Goal: Information Seeking & Learning: Understand process/instructions

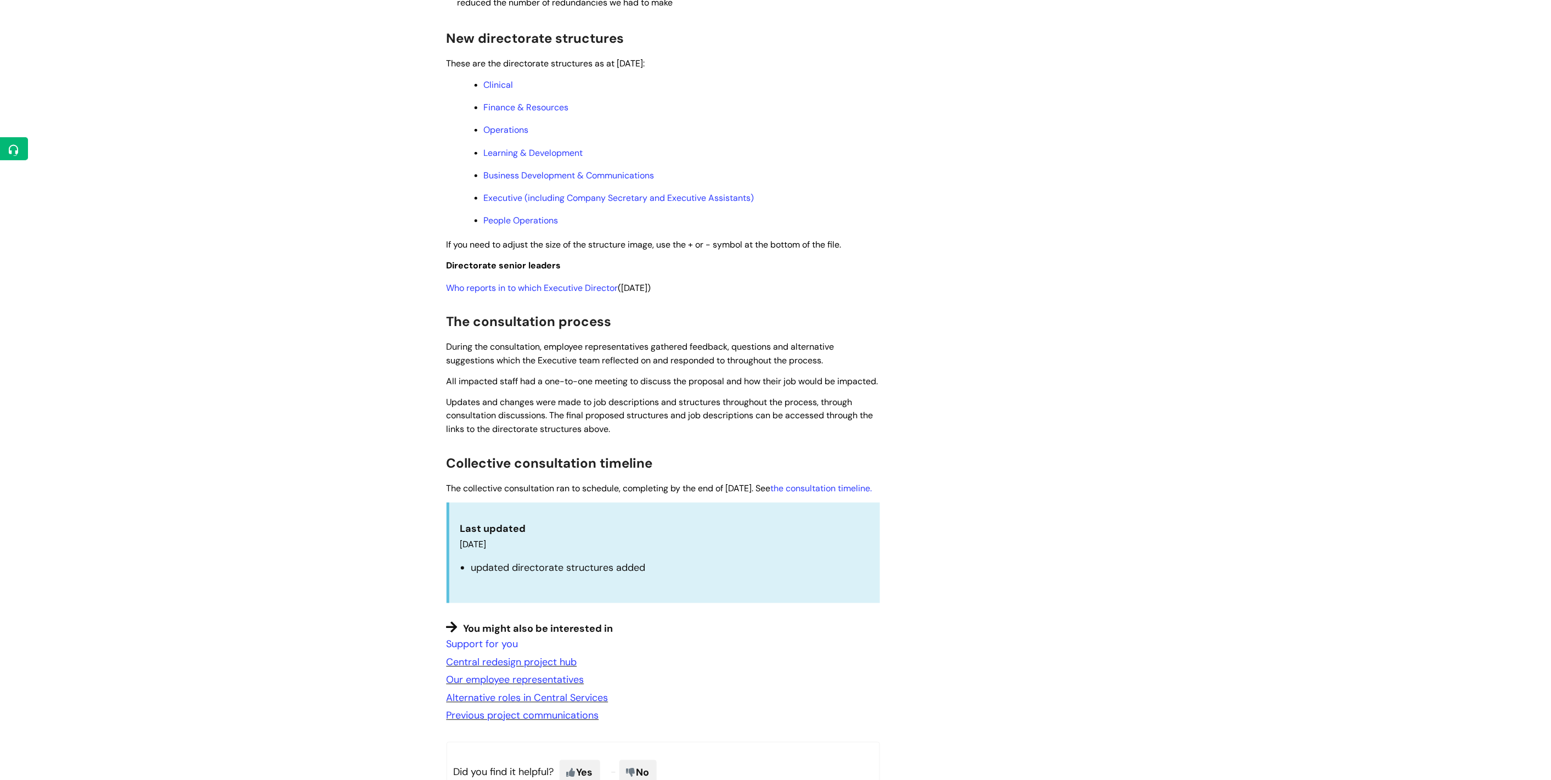
scroll to position [573, 0]
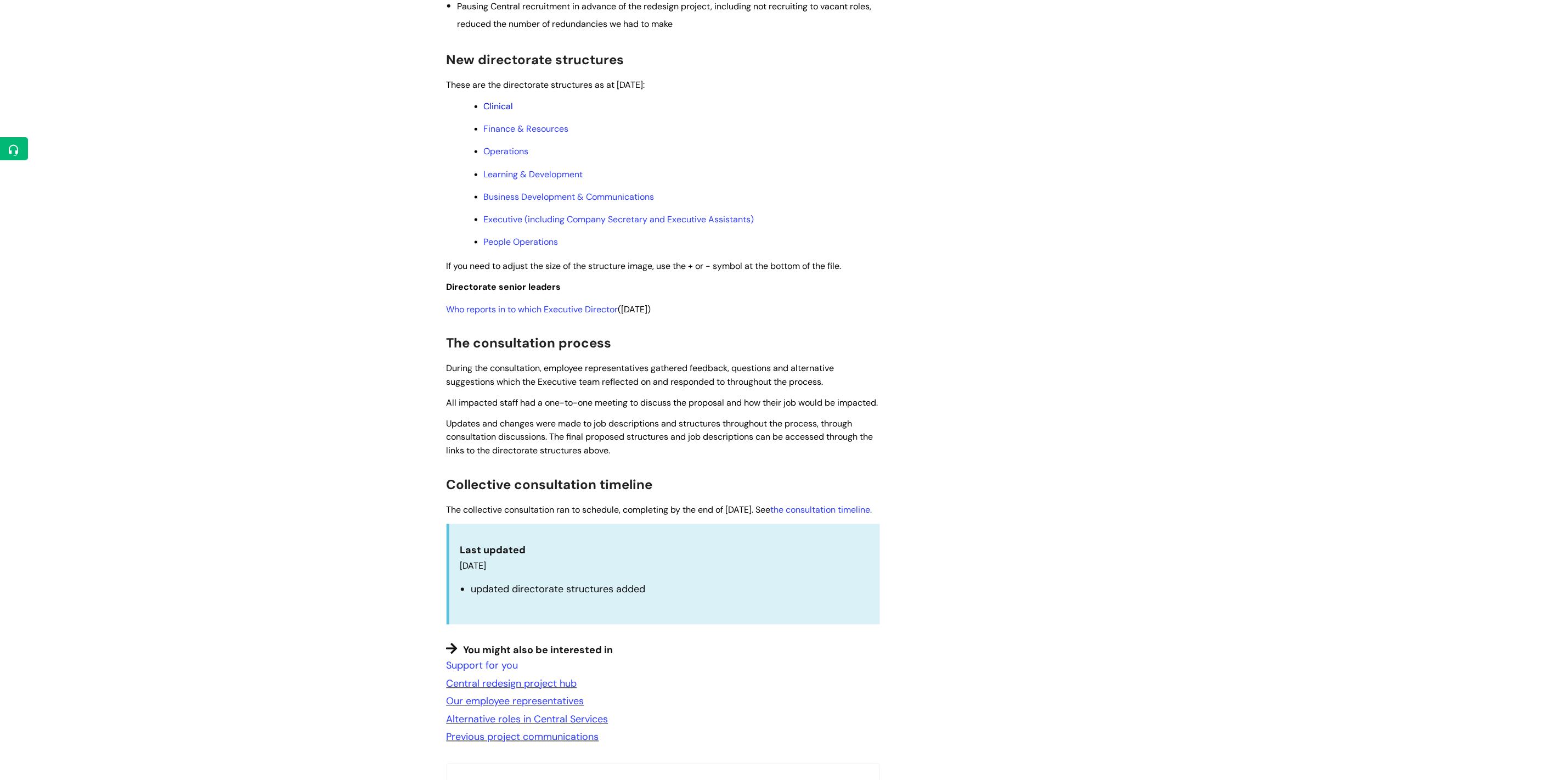
click at [496, 112] on link "Clinical" at bounding box center [499, 106] width 30 height 12
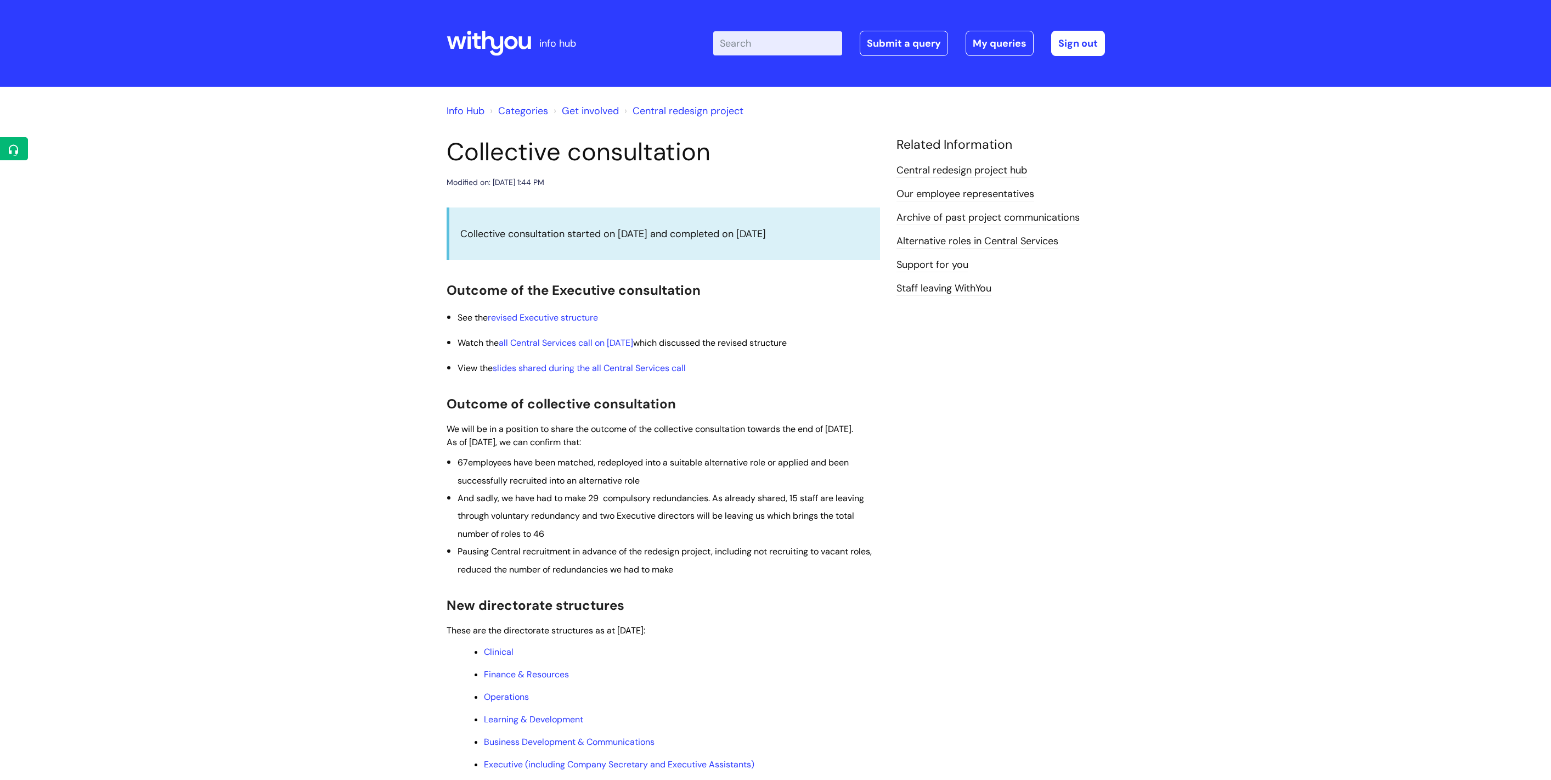
scroll to position [545, 0]
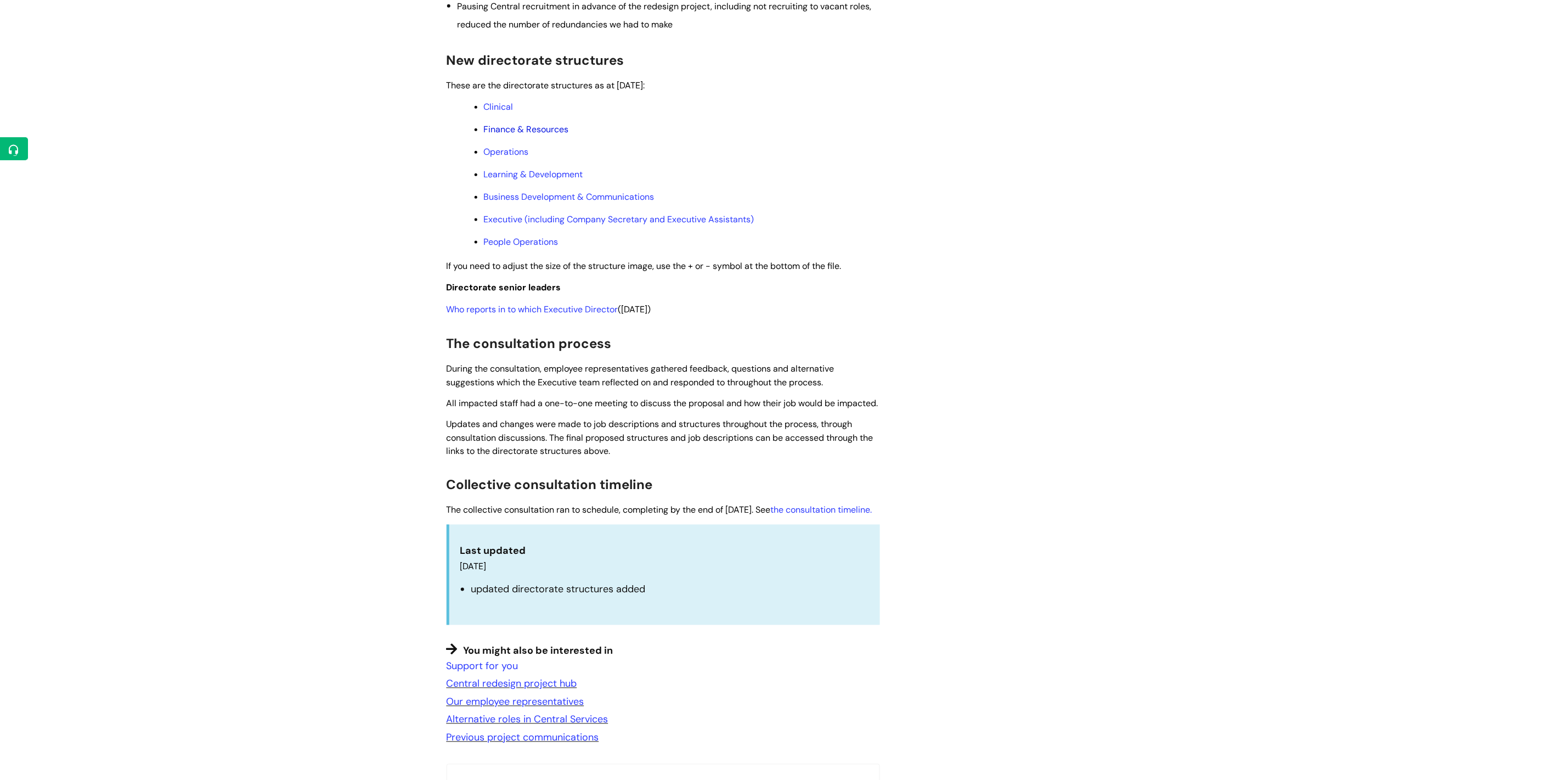
click at [523, 135] on link "Finance & Resources" at bounding box center [526, 129] width 85 height 12
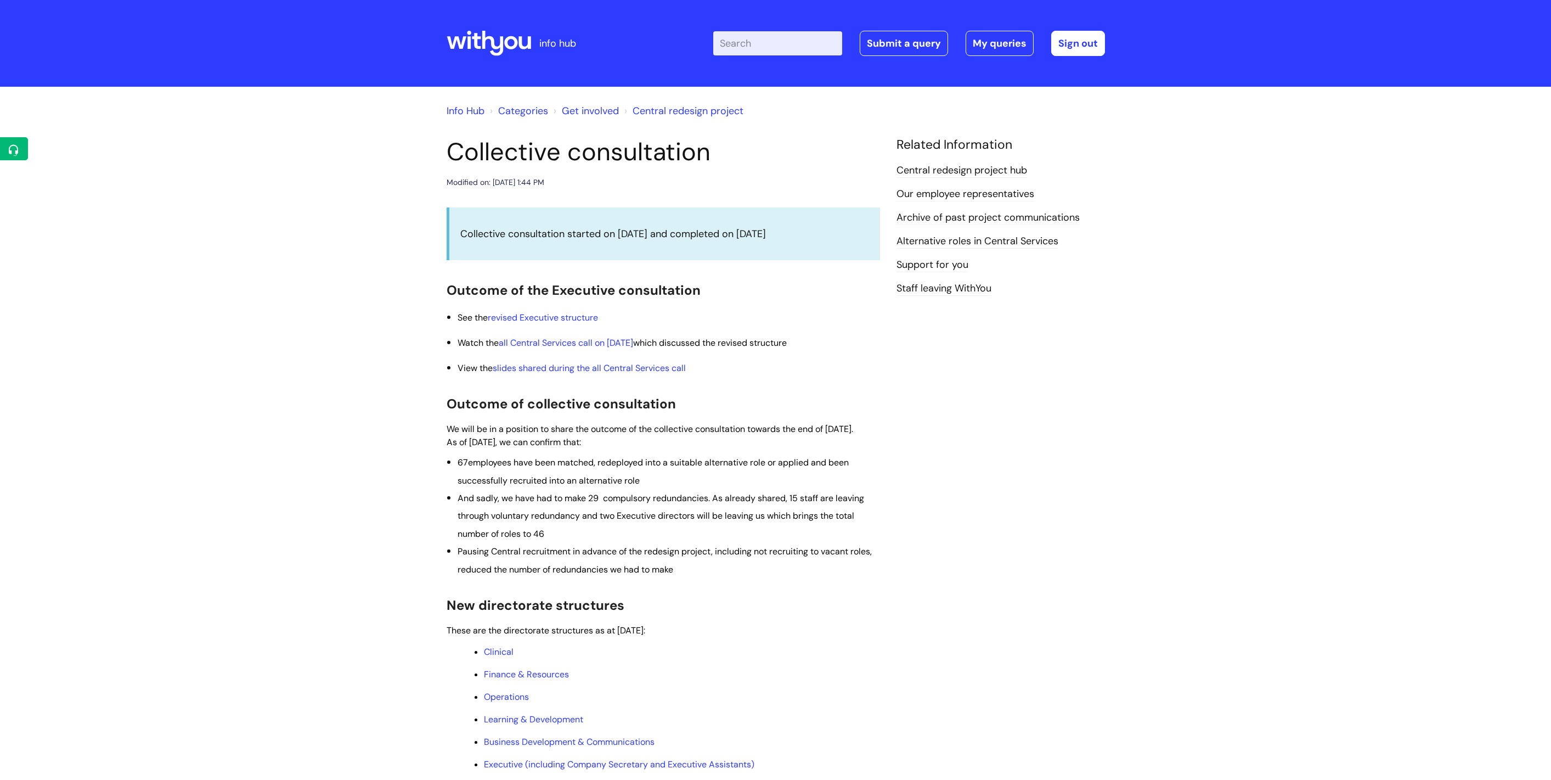
scroll to position [545, 0]
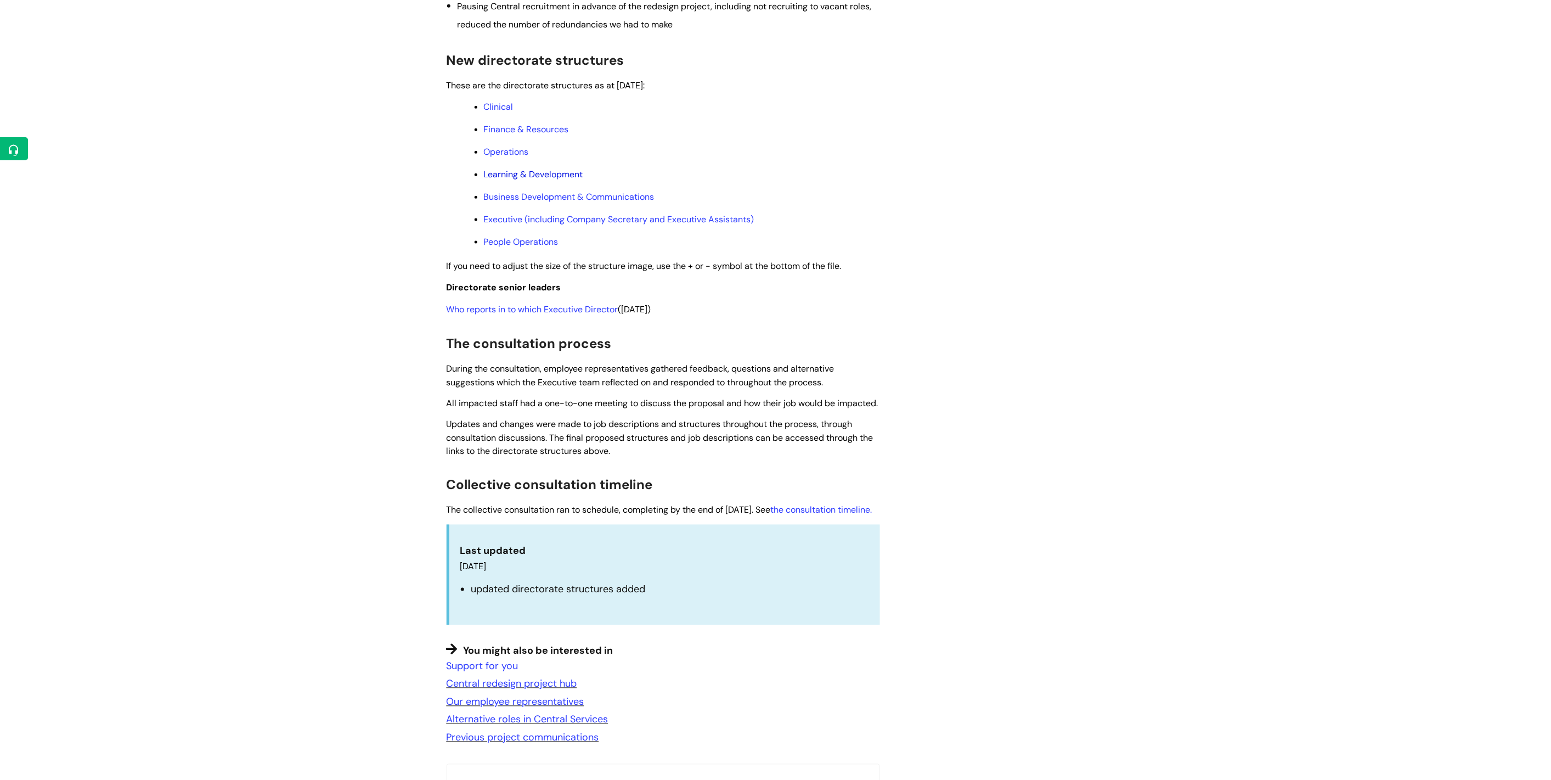
click at [547, 180] on link "Learning & Development" at bounding box center [533, 174] width 99 height 12
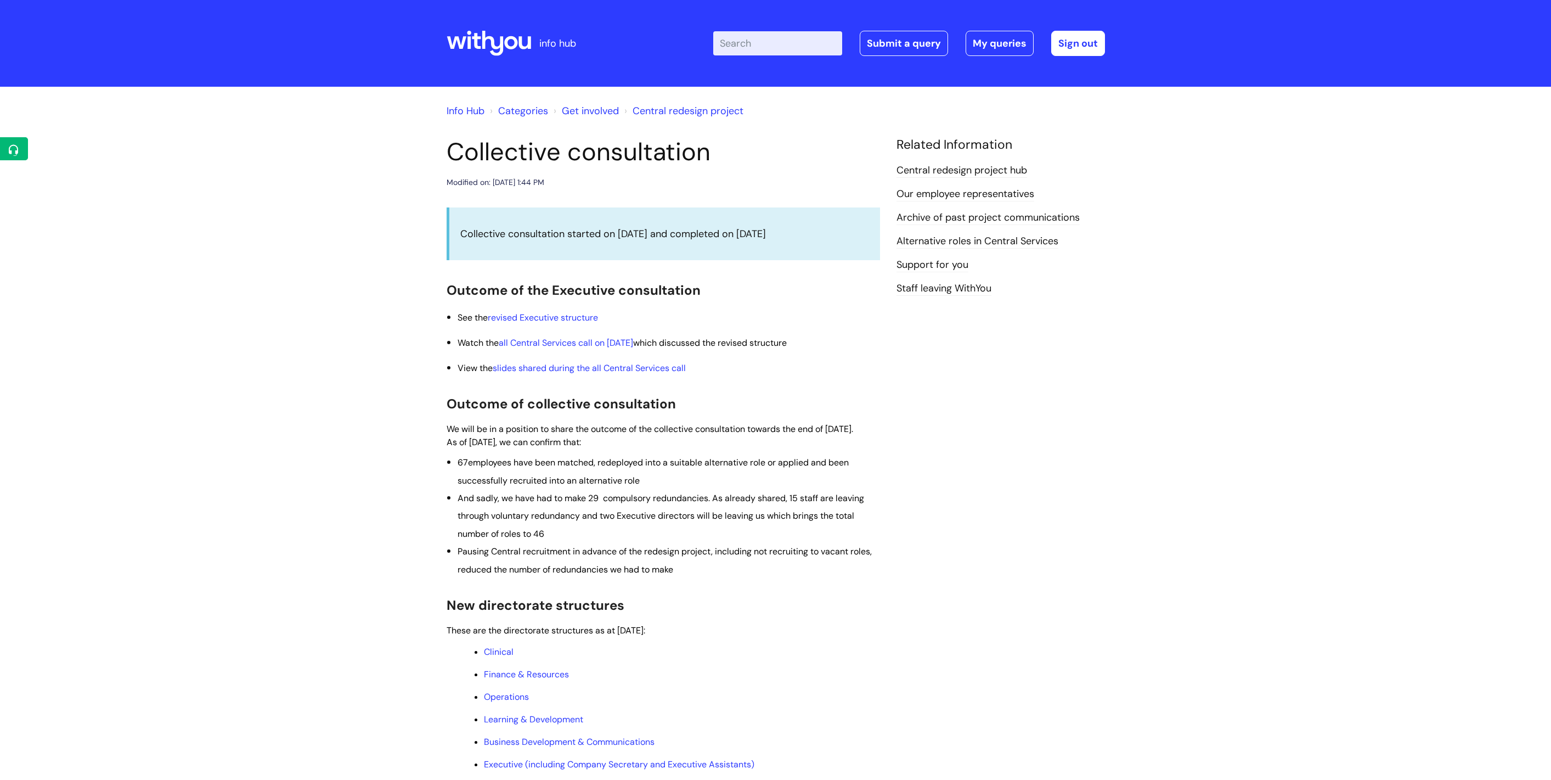
scroll to position [545, 0]
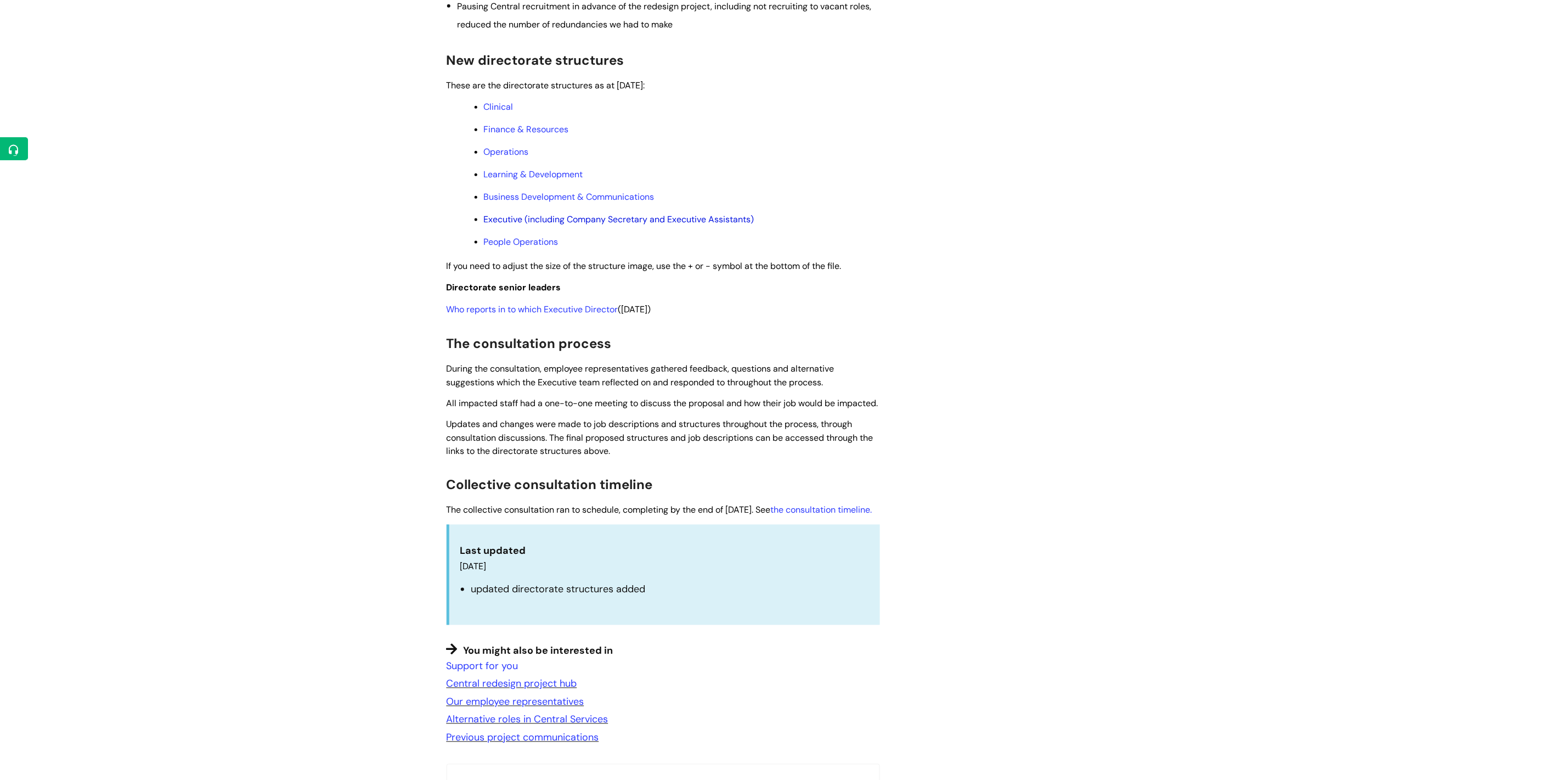
click at [655, 225] on link "Executive (including Company Secretary and Executive Assistants)" at bounding box center [619, 219] width 271 height 12
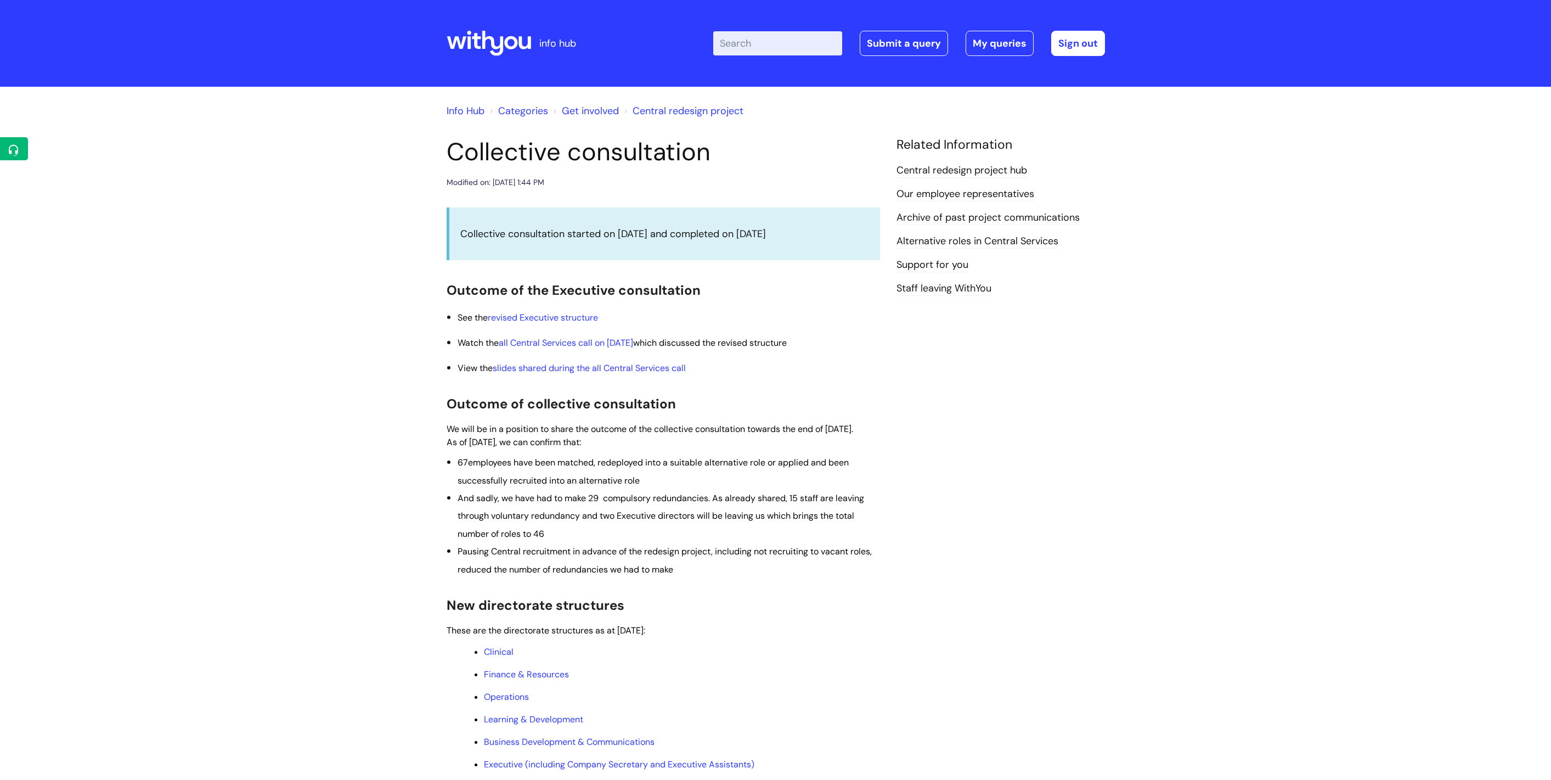
scroll to position [545, 0]
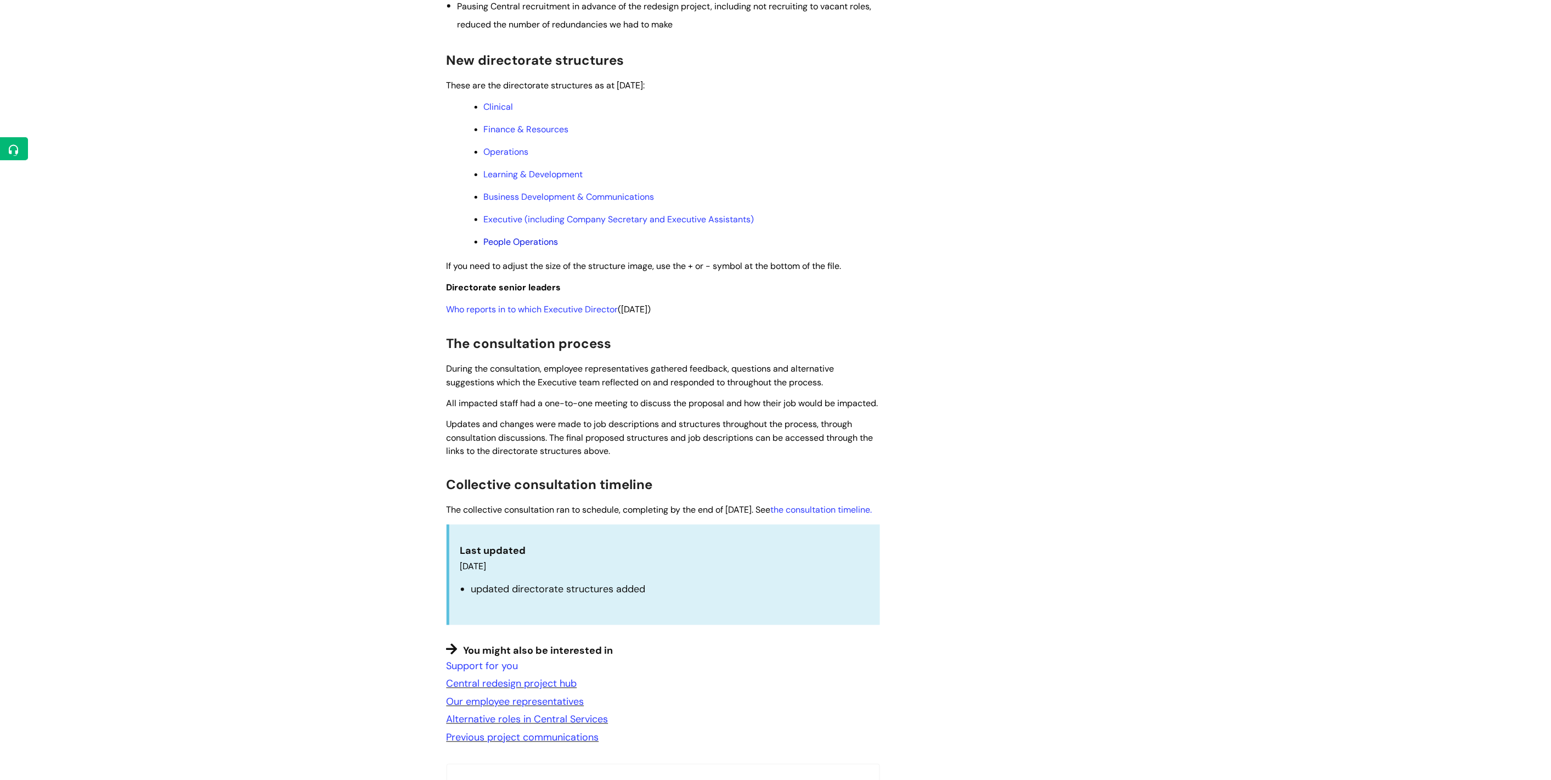
click at [530, 248] on link "People Operations" at bounding box center [521, 242] width 75 height 12
click at [464, 315] on link "Who reports in to which Executive Director" at bounding box center [533, 309] width 172 height 12
